Goal: Register for event/course

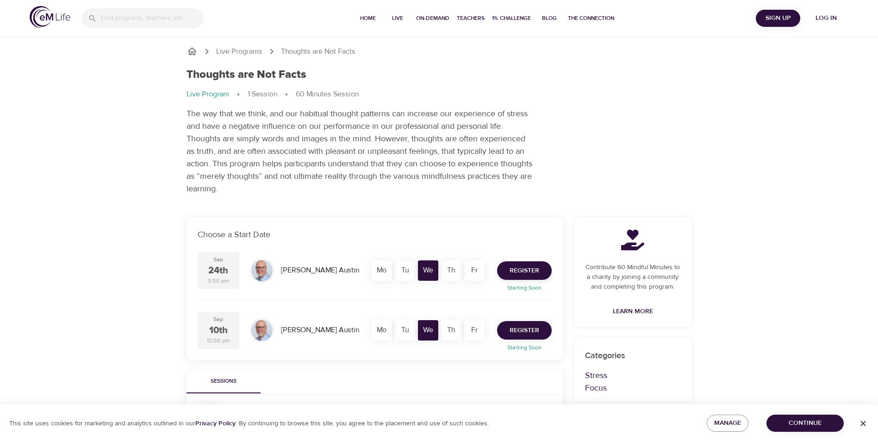
click at [512, 330] on span "Register" at bounding box center [525, 331] width 30 height 12
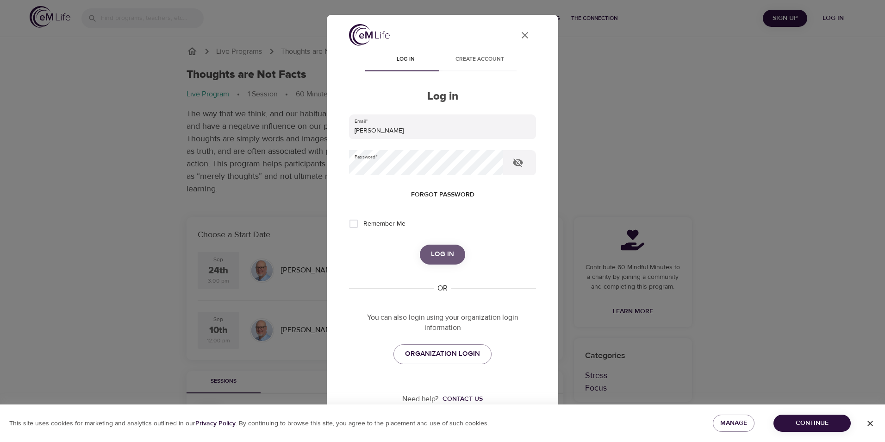
click at [445, 250] on span "Log in" at bounding box center [442, 254] width 23 height 12
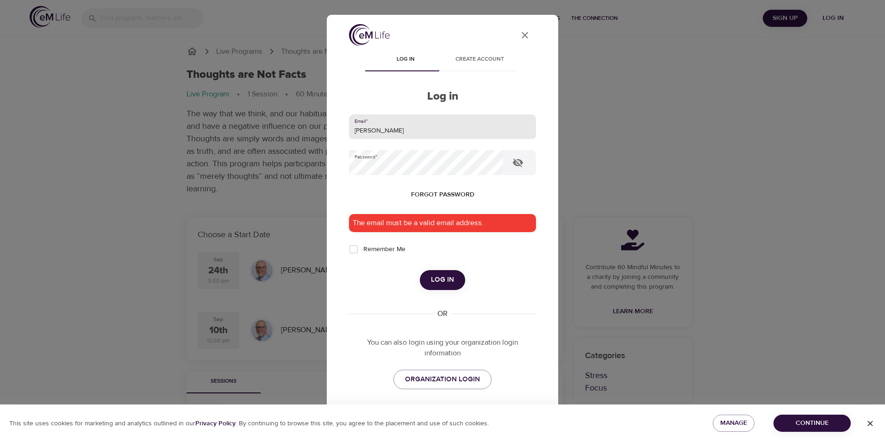
click at [399, 129] on input "[PERSON_NAME]" at bounding box center [442, 126] width 187 height 25
drag, startPoint x: 399, startPoint y: 129, endPoint x: 333, endPoint y: 123, distance: 66.0
click at [333, 123] on div "User Profile Log in Create account Log in Email   * [PERSON_NAME] Password   * …" at bounding box center [443, 221] width 232 height 412
type input "[PERSON_NAME][EMAIL_ADDRESS][PERSON_NAME][DOMAIN_NAME]"
click at [440, 281] on span "Log in" at bounding box center [442, 280] width 23 height 12
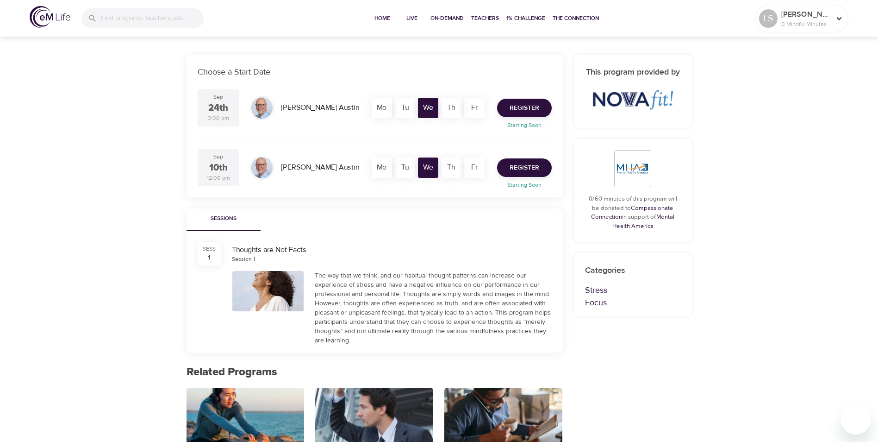
scroll to position [161, 0]
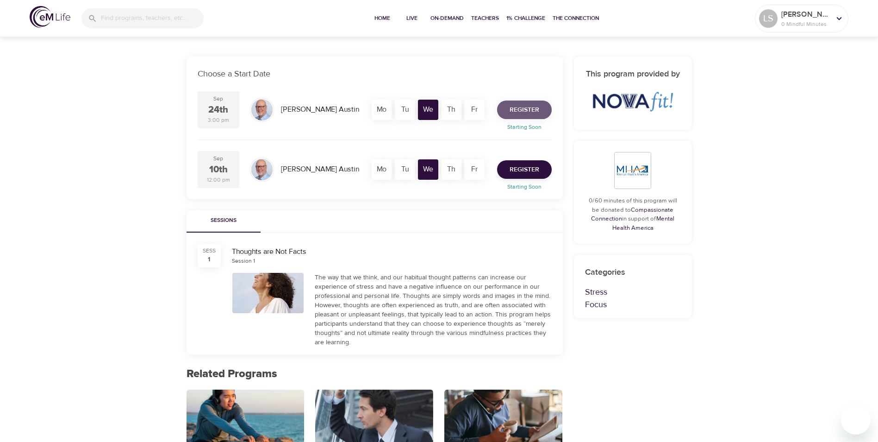
click at [514, 112] on span "Register" at bounding box center [525, 110] width 30 height 12
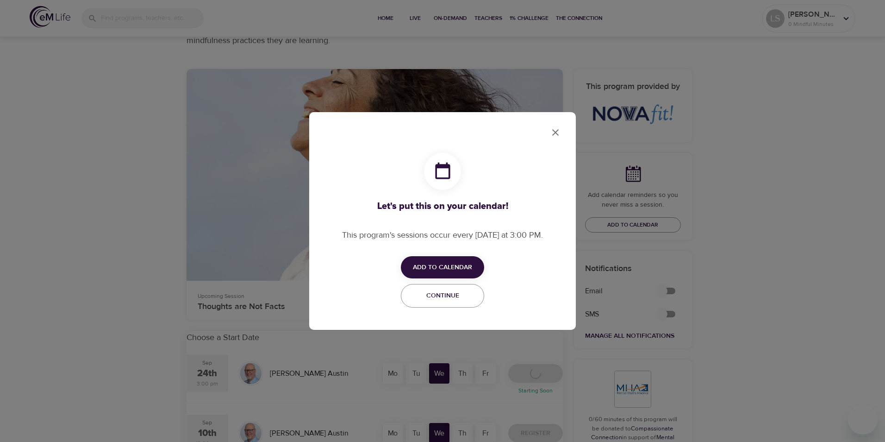
checkbox input "true"
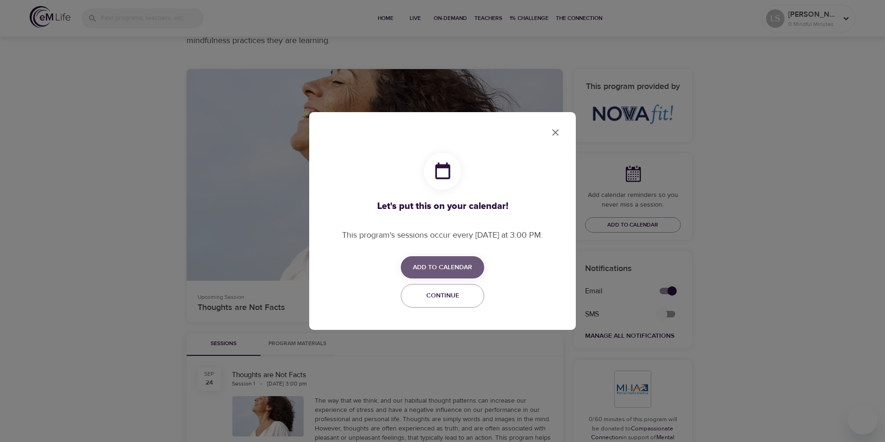
click at [444, 269] on span "Add to Calendar" at bounding box center [442, 268] width 59 height 12
click at [388, 215] on div at bounding box center [442, 221] width 885 height 442
click at [443, 297] on span "Continue" at bounding box center [442, 296] width 71 height 12
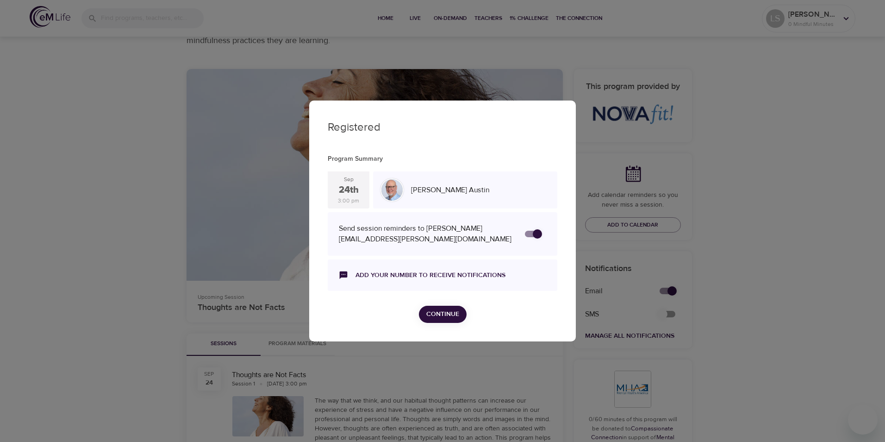
click at [449, 311] on span "Continue" at bounding box center [442, 314] width 33 height 12
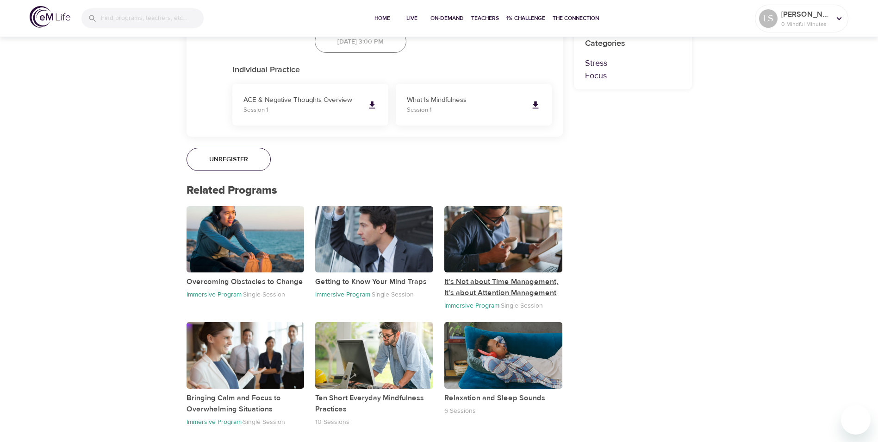
scroll to position [609, 0]
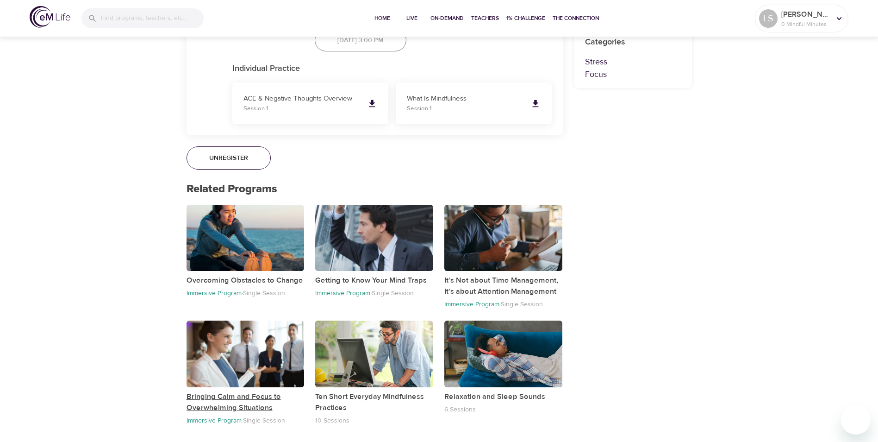
click at [238, 398] on p "Bringing Calm and Focus to Overwhelming Situations" at bounding box center [246, 402] width 118 height 22
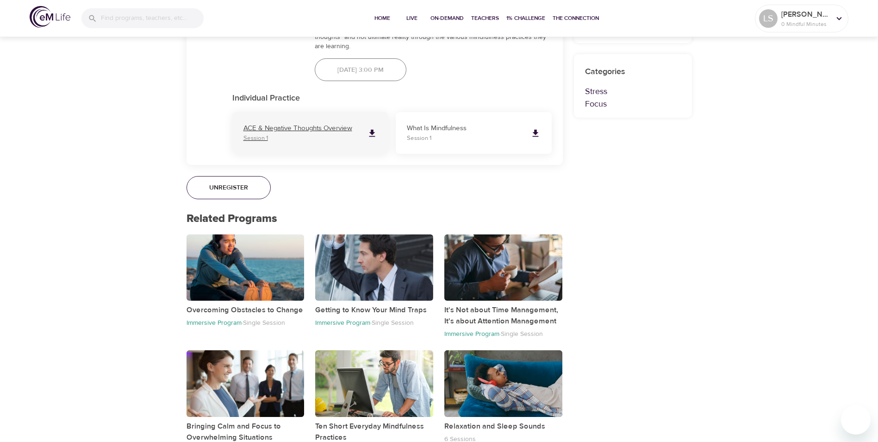
scroll to position [598, 0]
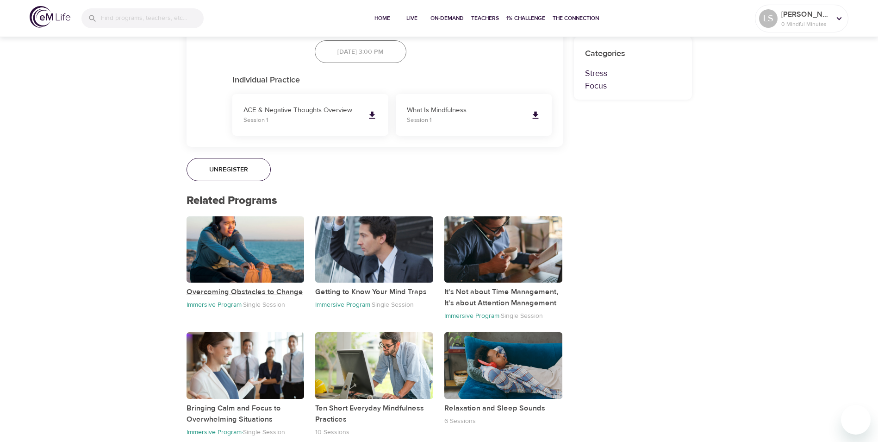
click at [273, 290] on p "Overcoming Obstacles to Change" at bounding box center [246, 291] width 118 height 11
